Goal: Information Seeking & Learning: Find specific fact

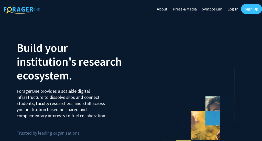
click at [235, 8] on link "Log In" at bounding box center [233, 9] width 16 height 18
select select
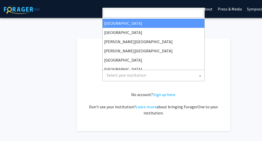
click at [137, 74] on span "Select your institution" at bounding box center [126, 75] width 39 height 5
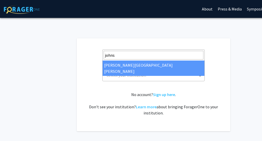
type input "johns"
select select "1"
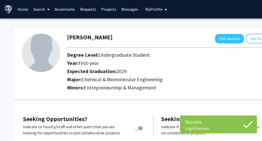
click at [49, 11] on icon at bounding box center [48, 9] width 3 height 4
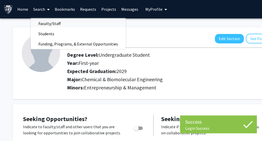
click at [46, 25] on span "Faculty/Staff" at bounding box center [50, 23] width 38 height 10
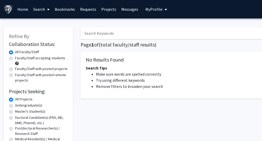
click at [97, 36] on input "Search Keywords" at bounding box center [181, 33] width 201 height 12
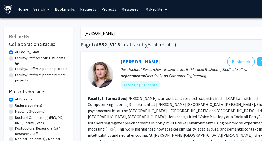
type input "[PERSON_NAME]"
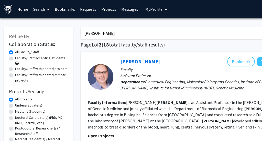
click at [130, 58] on div "[PERSON_NAME] Bookmark Compose Request" at bounding box center [209, 62] width 176 height 10
click at [131, 60] on link "[PERSON_NAME]" at bounding box center [140, 61] width 39 height 6
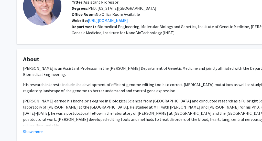
scroll to position [43, 0]
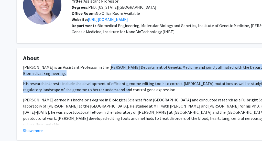
drag, startPoint x: 106, startPoint y: 66, endPoint x: 106, endPoint y: 91, distance: 24.8
click at [106, 91] on div "[PERSON_NAME] is an Assistant Professor in the [PERSON_NAME] Department of Gene…" at bounding box center [153, 104] width 261 height 80
click at [106, 92] on p "His research interests include the development of efficient genome editing tool…" at bounding box center [153, 87] width 261 height 12
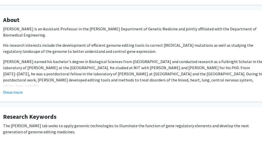
scroll to position [98, 20]
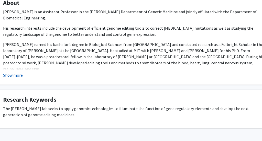
click at [14, 78] on button "Show more" at bounding box center [13, 75] width 20 height 6
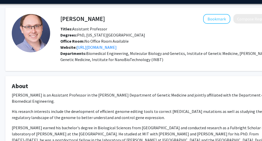
scroll to position [14, 11]
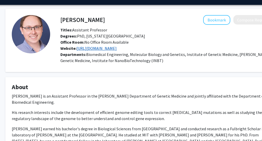
click at [105, 49] on link "[URL][DOMAIN_NAME]" at bounding box center [97, 48] width 40 height 5
